Goal: Task Accomplishment & Management: Use online tool/utility

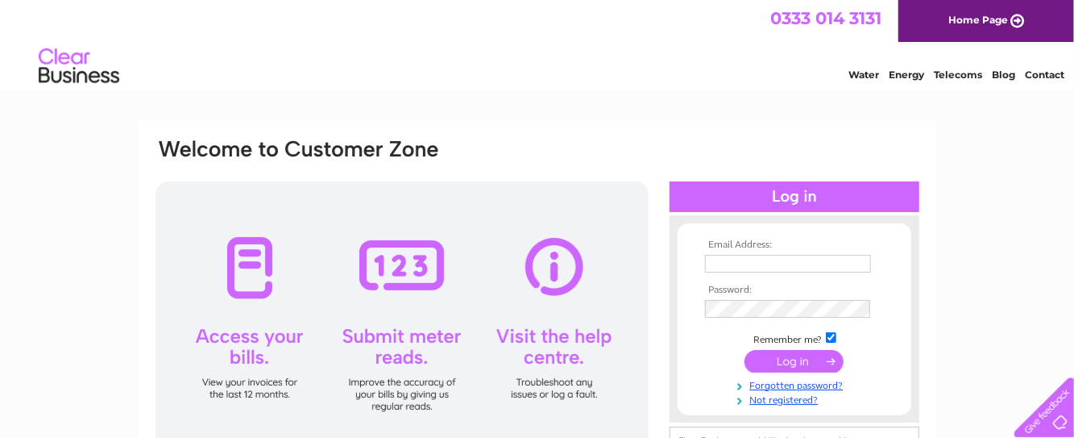
click at [719, 264] on input "text" at bounding box center [788, 264] width 166 height 18
type input "[PERSON_NAME][EMAIL_ADDRESS][PERSON_NAME][DOMAIN_NAME]"
click at [794, 359] on input "submit" at bounding box center [794, 361] width 99 height 23
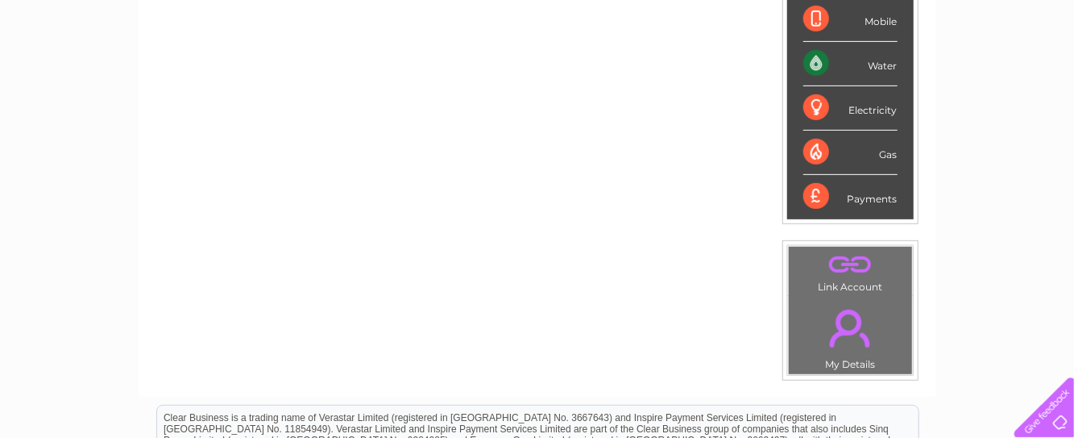
scroll to position [387, 0]
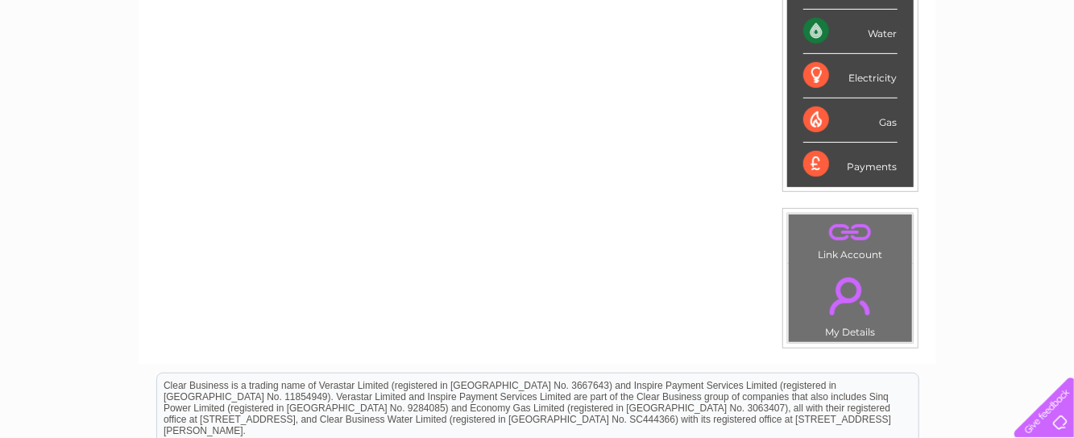
click at [832, 68] on div "Electricity" at bounding box center [850, 76] width 94 height 44
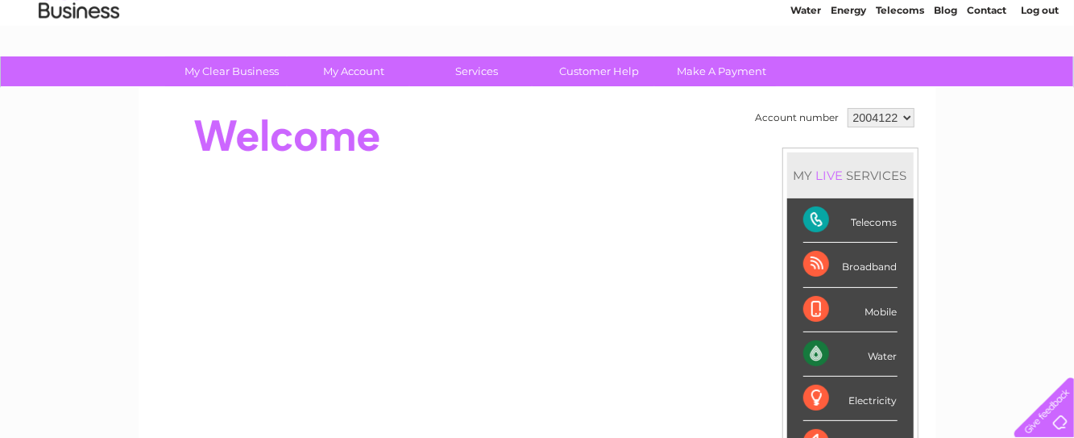
scroll to position [32, 0]
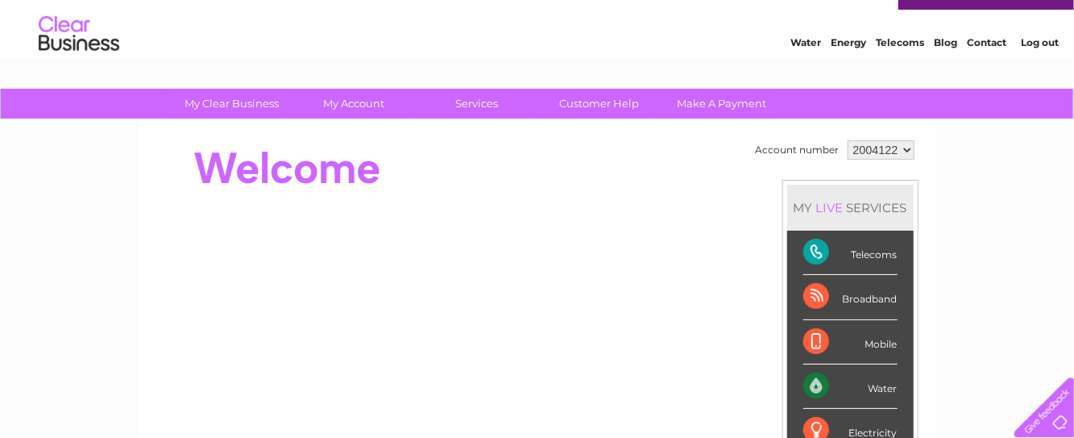
click at [849, 43] on link "Energy" at bounding box center [848, 43] width 35 height 12
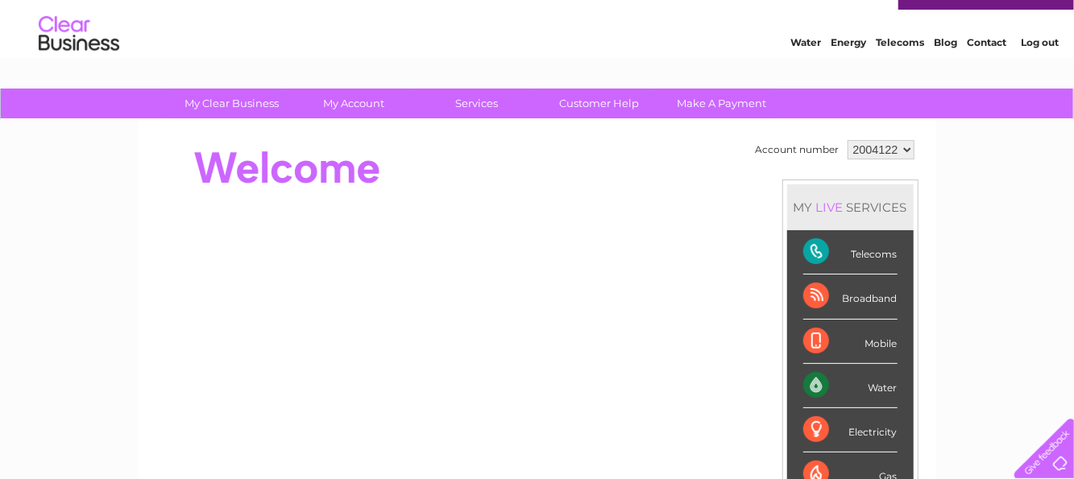
click at [859, 429] on div "Electricity" at bounding box center [850, 431] width 94 height 44
click at [809, 427] on div "Electricity" at bounding box center [850, 431] width 94 height 44
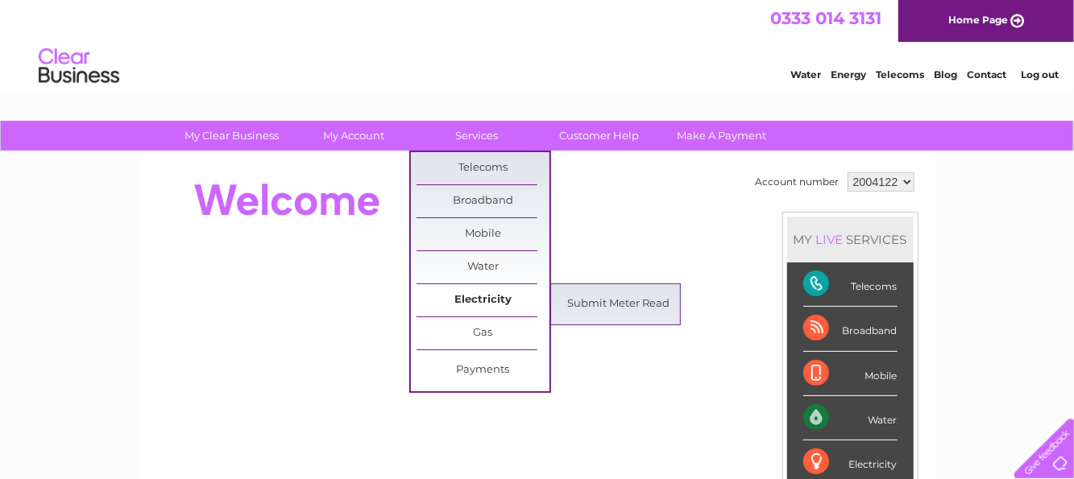
click at [483, 297] on link "Electricity" at bounding box center [483, 300] width 133 height 32
